Goal: Information Seeking & Learning: Learn about a topic

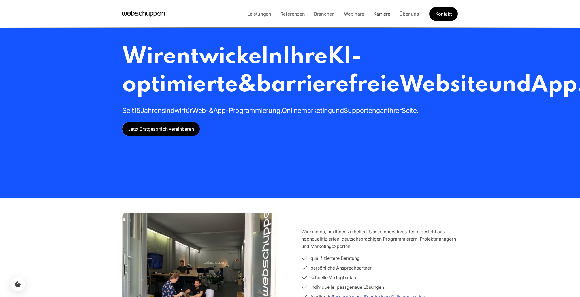
click at [385, 14] on link "Karriere" at bounding box center [382, 14] width 26 height 6
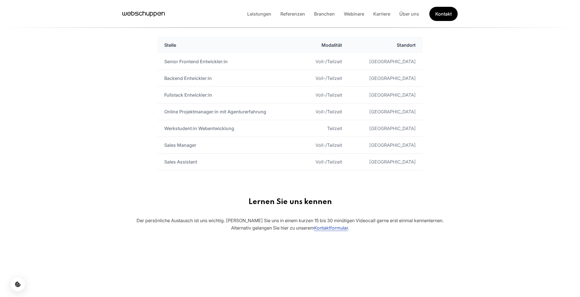
scroll to position [314, 0]
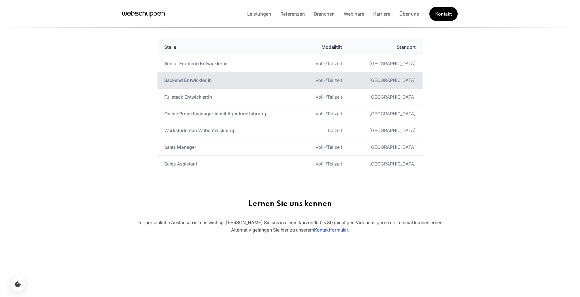
click at [203, 80] on td "Backend Entwickler:in" at bounding box center [229, 80] width 142 height 17
